Goal: Transaction & Acquisition: Purchase product/service

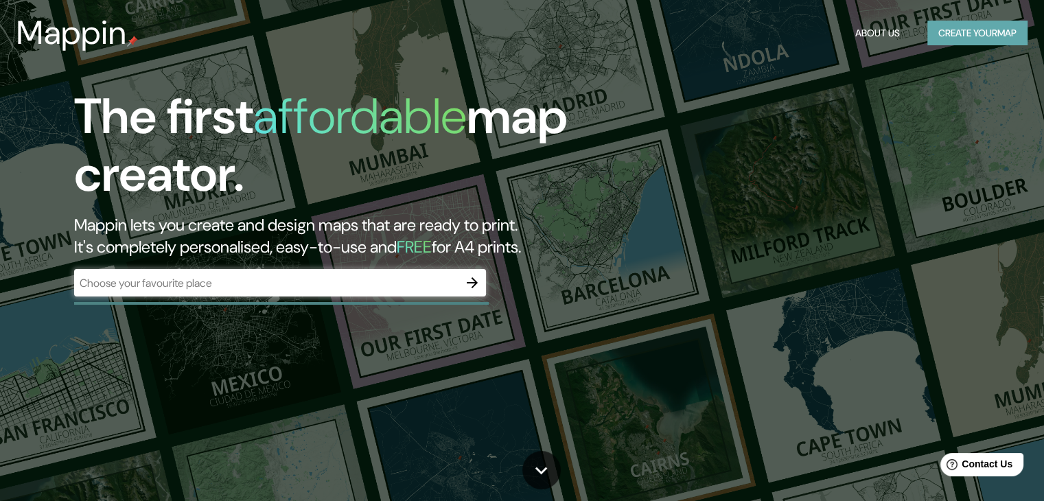
click at [1003, 36] on button "Create your map" at bounding box center [978, 33] width 100 height 25
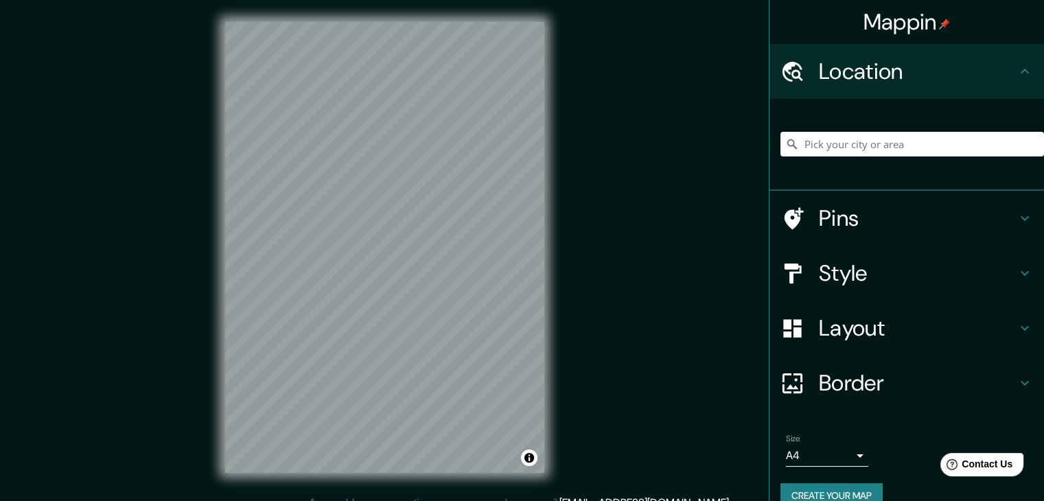
click at [823, 144] on input "Pick your city or area" at bounding box center [913, 144] width 264 height 25
type input "Santander de Quilichao, [GEOGRAPHIC_DATA], [GEOGRAPHIC_DATA]"
click at [847, 218] on h4 "Pins" at bounding box center [918, 218] width 198 height 27
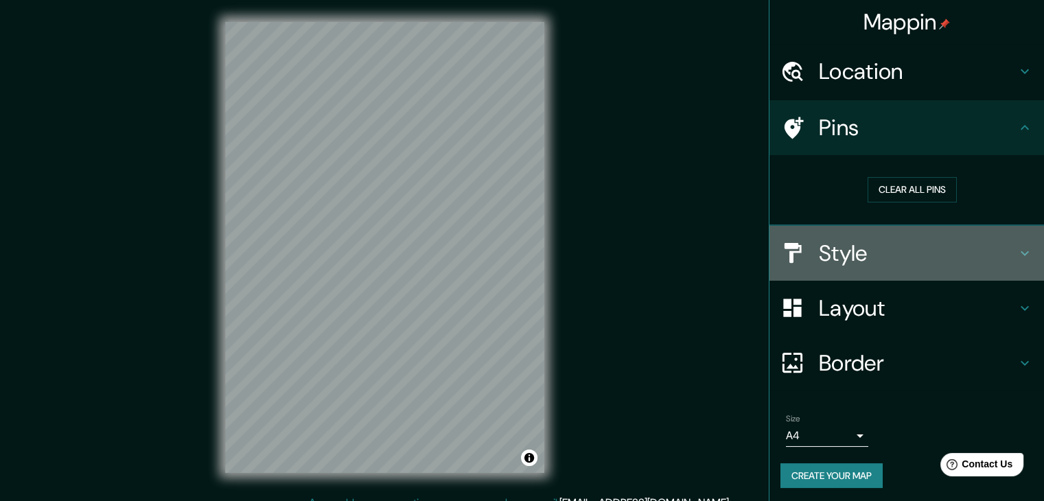
click at [851, 264] on h4 "Style" at bounding box center [918, 253] width 198 height 27
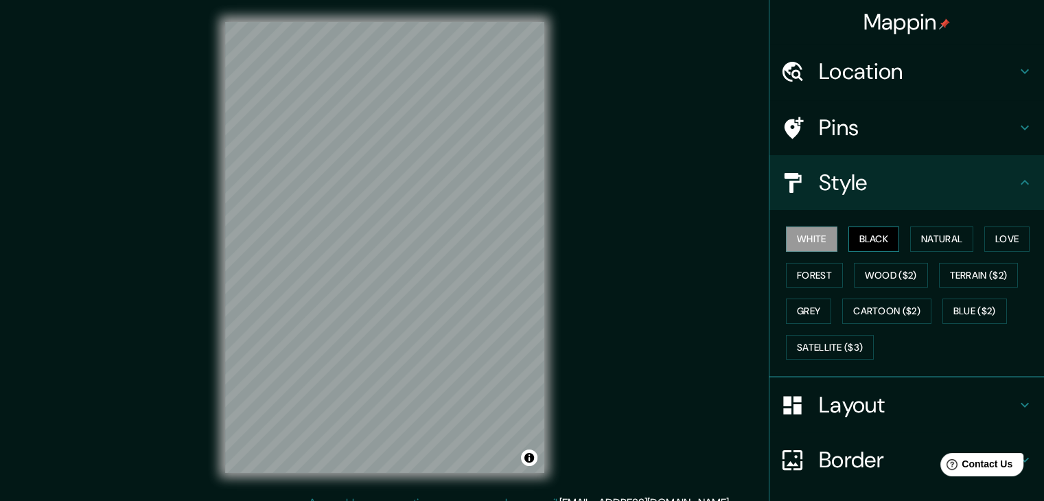
click at [862, 244] on button "Black" at bounding box center [874, 239] width 51 height 25
click at [906, 61] on h4 "Location" at bounding box center [918, 71] width 198 height 27
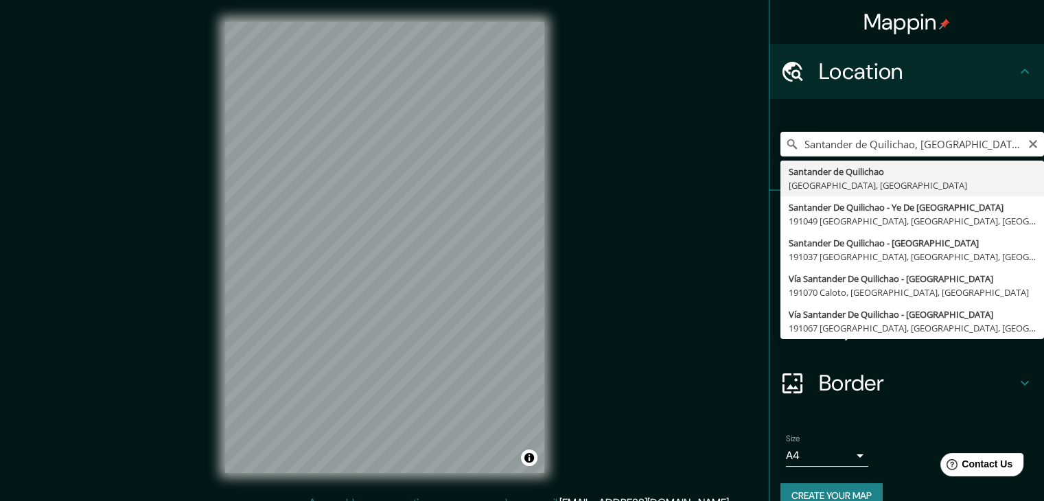
click at [988, 148] on input "Santander de Quilichao, [GEOGRAPHIC_DATA], [GEOGRAPHIC_DATA]" at bounding box center [913, 144] width 264 height 25
click at [993, 146] on input "Santander de Quilichao, [GEOGRAPHIC_DATA], [GEOGRAPHIC_DATA]" at bounding box center [913, 144] width 264 height 25
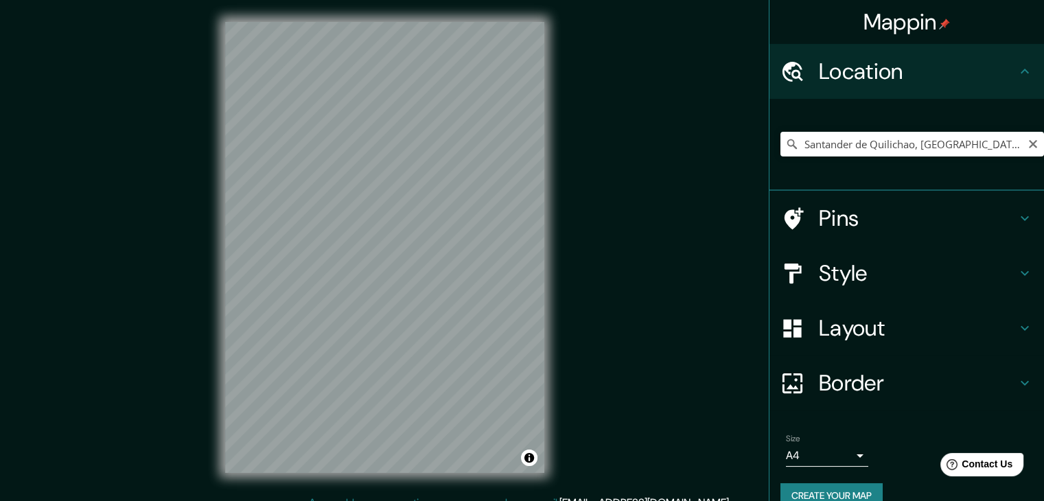
click at [873, 278] on h4 "Style" at bounding box center [918, 273] width 198 height 27
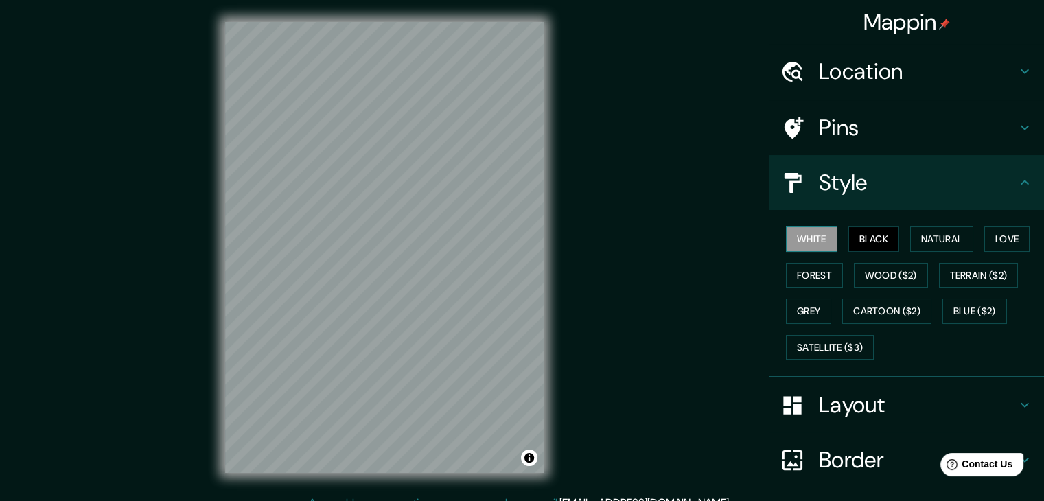
click at [809, 241] on button "White" at bounding box center [811, 239] width 51 height 25
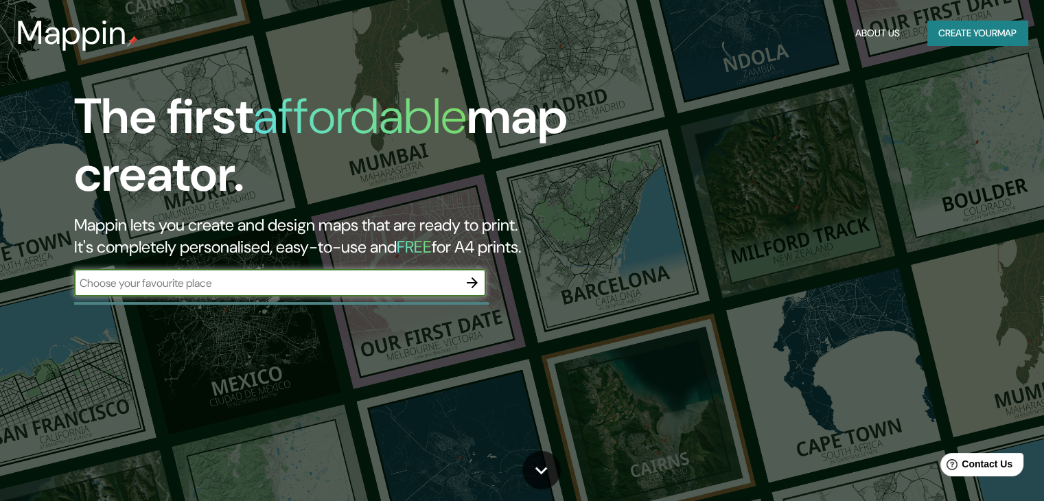
click at [299, 277] on input "text" at bounding box center [266, 283] width 385 height 16
type input "santander de quilichao"
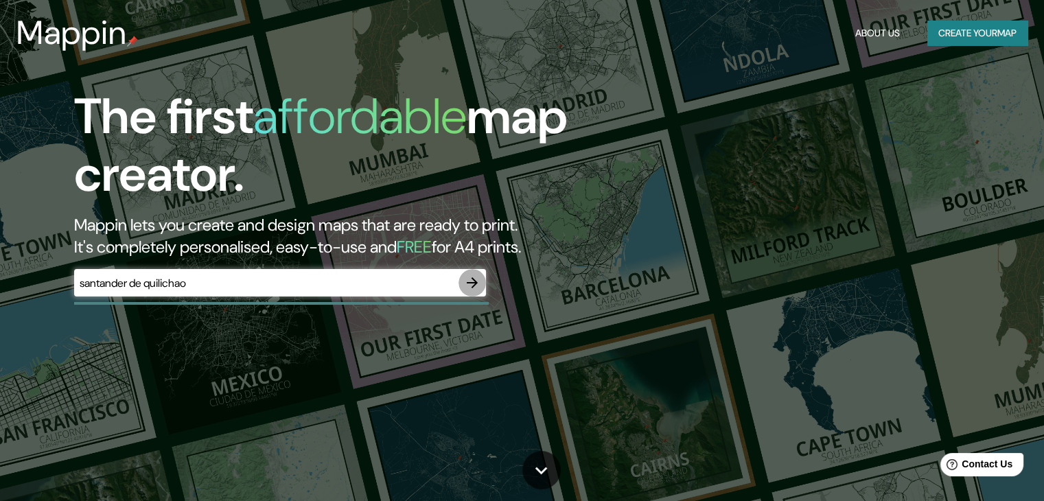
click at [481, 282] on icon "button" at bounding box center [472, 283] width 16 height 16
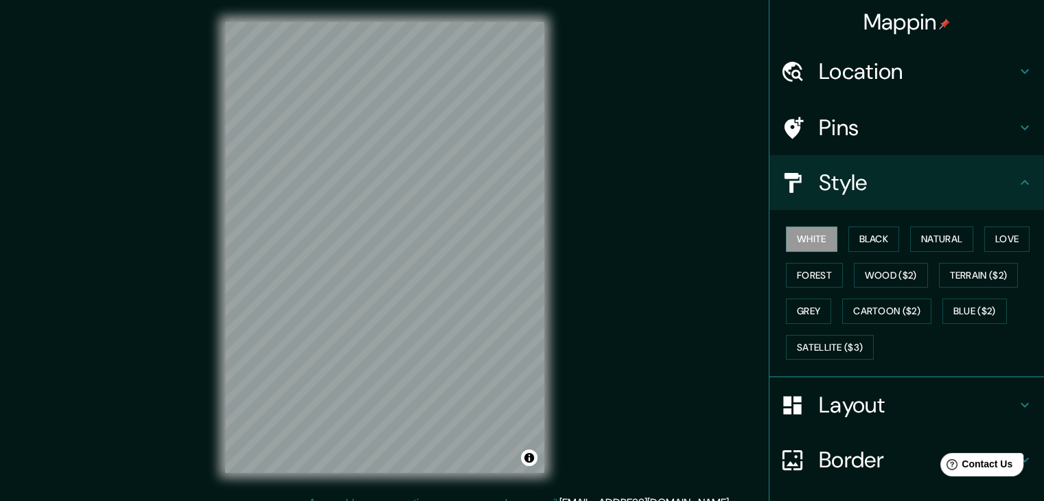
click at [824, 78] on h4 "Location" at bounding box center [918, 71] width 198 height 27
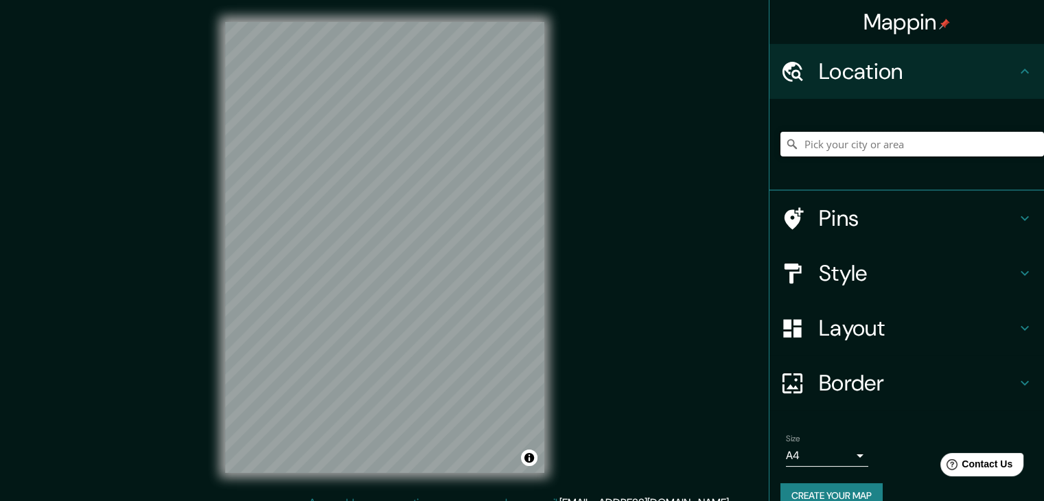
click at [855, 150] on input "Pick your city or area" at bounding box center [913, 144] width 264 height 25
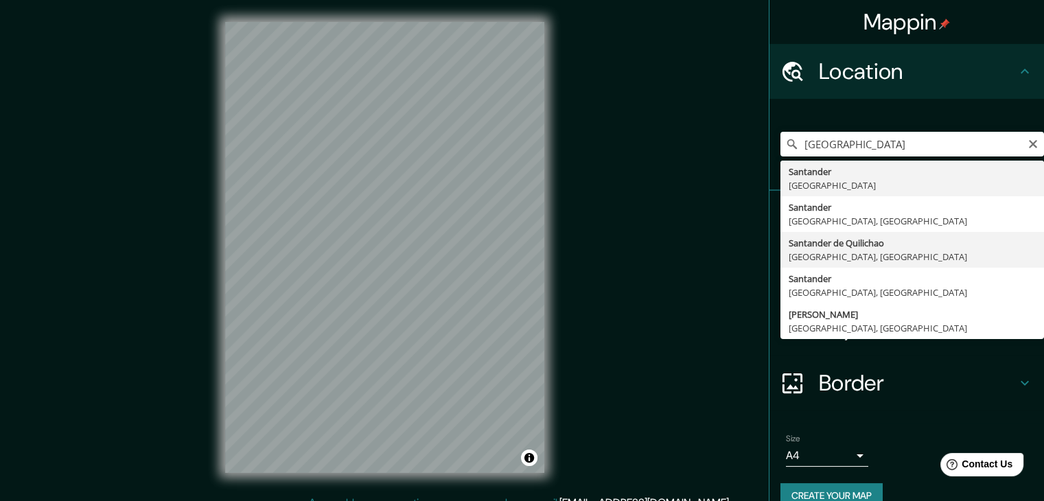
type input "Santander de Quilichao, [GEOGRAPHIC_DATA], [GEOGRAPHIC_DATA]"
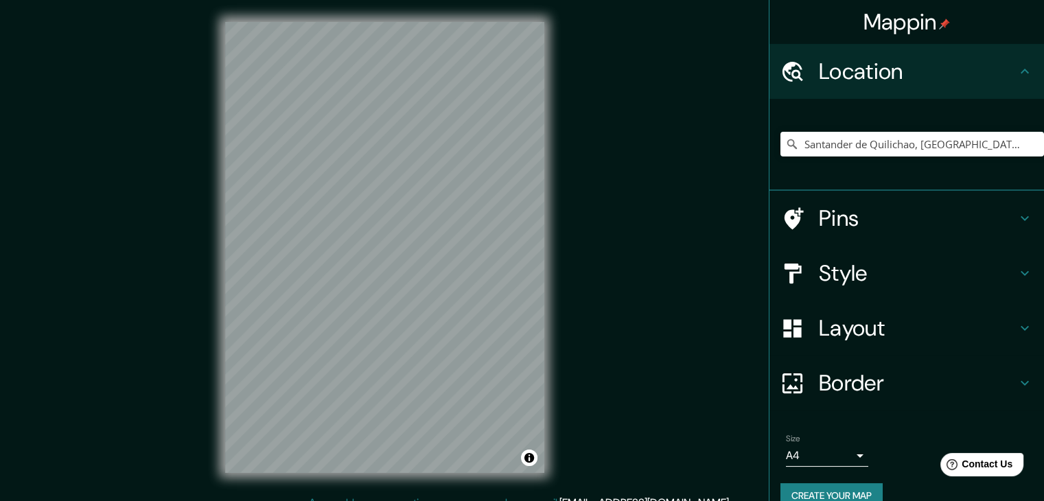
click at [848, 286] on div "Style" at bounding box center [907, 273] width 275 height 55
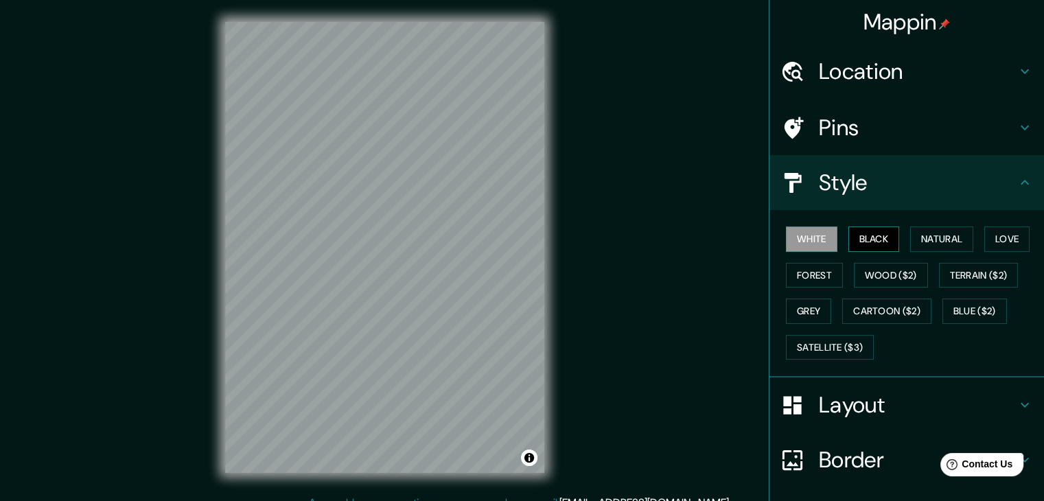
click at [867, 240] on button "Black" at bounding box center [874, 239] width 51 height 25
